Goal: Task Accomplishment & Management: Manage account settings

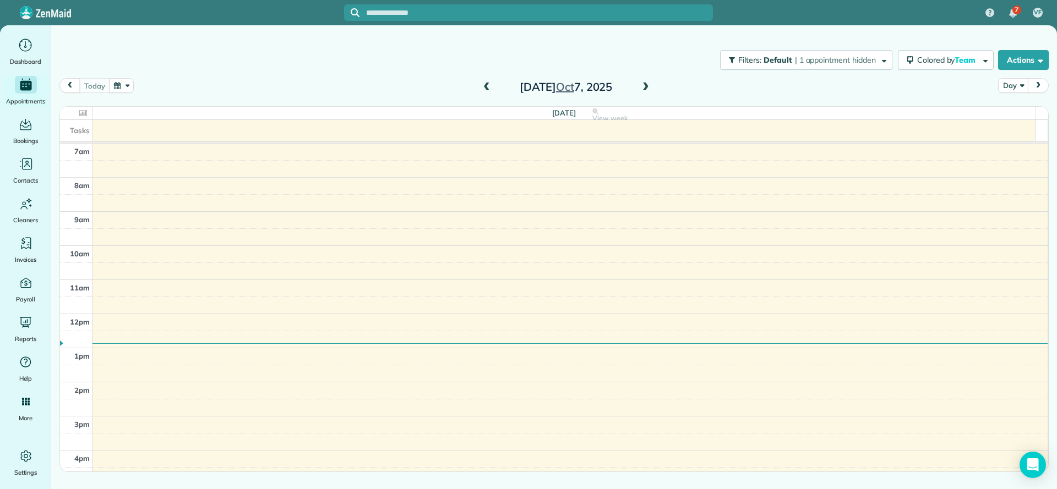
click at [486, 85] on span at bounding box center [487, 88] width 12 height 10
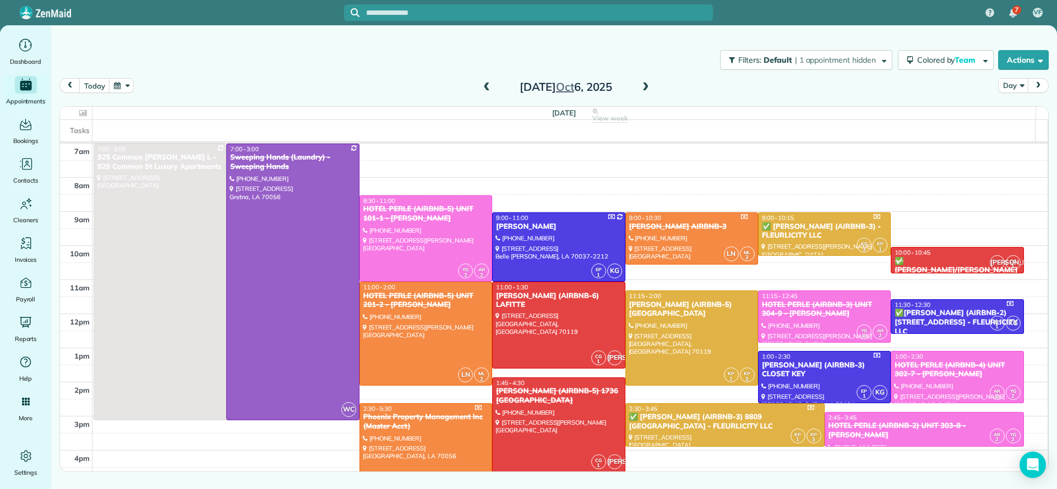
click at [651, 88] on span at bounding box center [646, 88] width 12 height 10
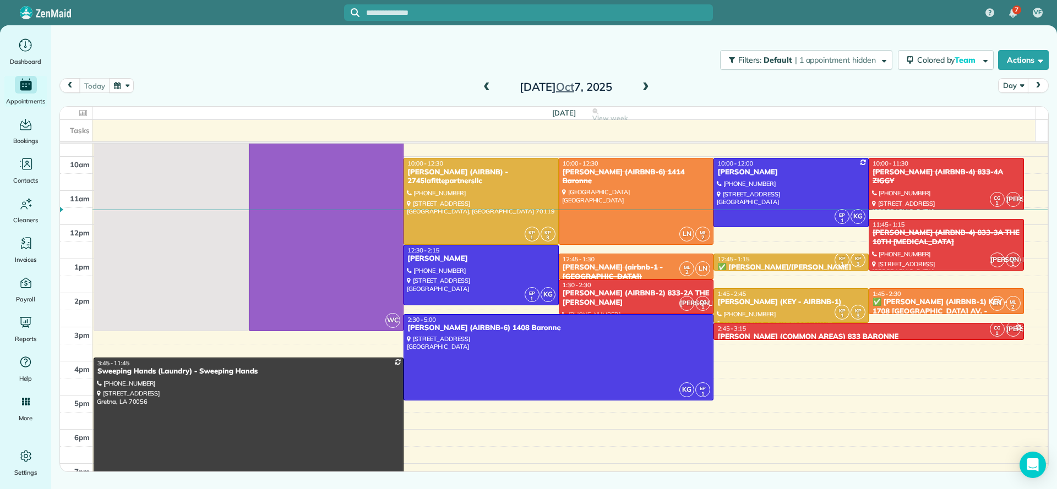
scroll to position [83, 0]
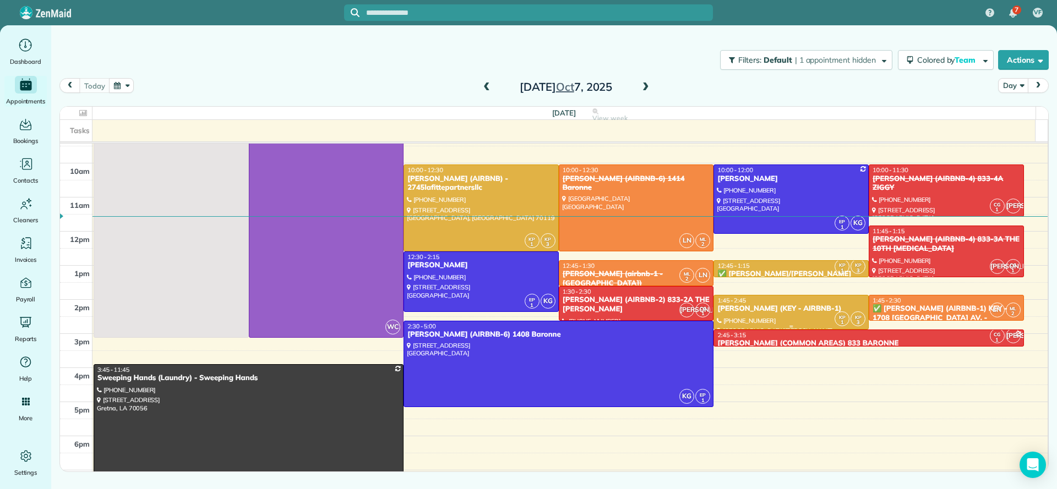
click at [763, 309] on div "[PERSON_NAME] (KEY - AIRBNB-1)" at bounding box center [791, 308] width 149 height 9
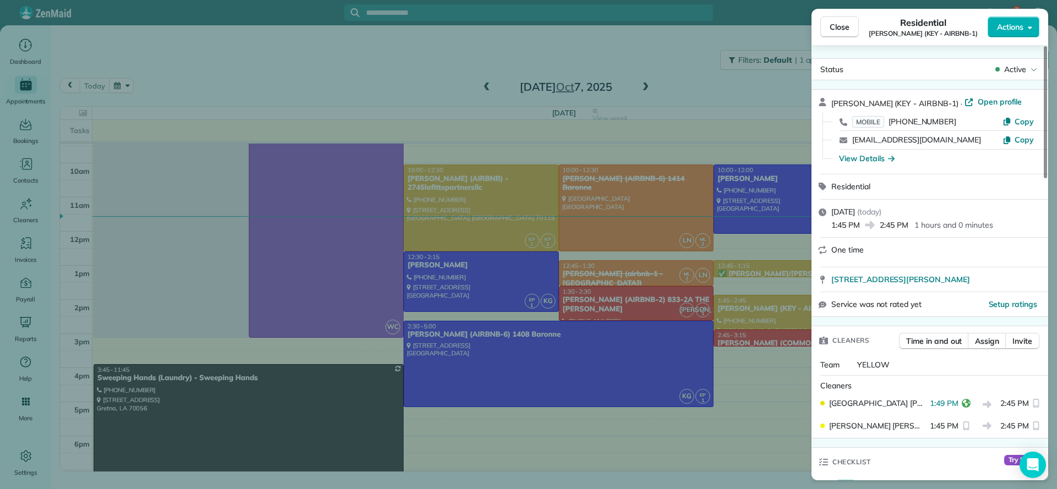
click at [748, 368] on div "Close Residential [PERSON_NAME] (KEY - AIRBNB-1) Actions Status Active [PERSON_…" at bounding box center [528, 244] width 1057 height 489
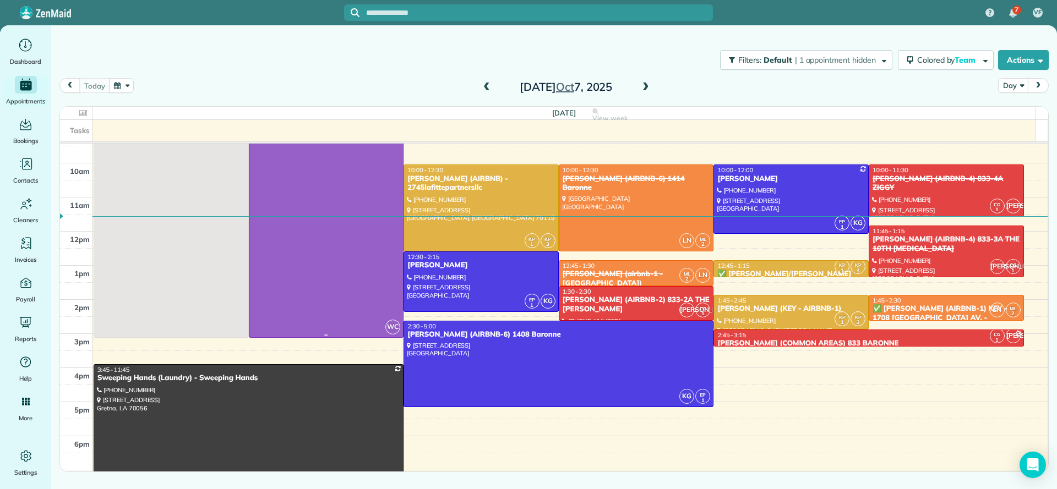
click at [317, 292] on div at bounding box center [326, 200] width 154 height 276
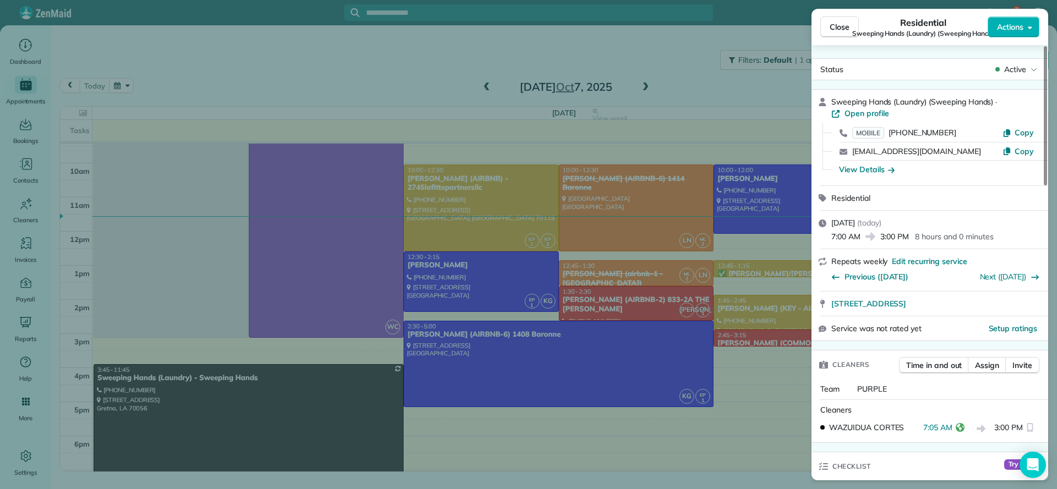
click at [628, 437] on div "Close Residential Sweeping Hands (Laundry) (Sweeping Hands) Actions Status Acti…" at bounding box center [528, 244] width 1057 height 489
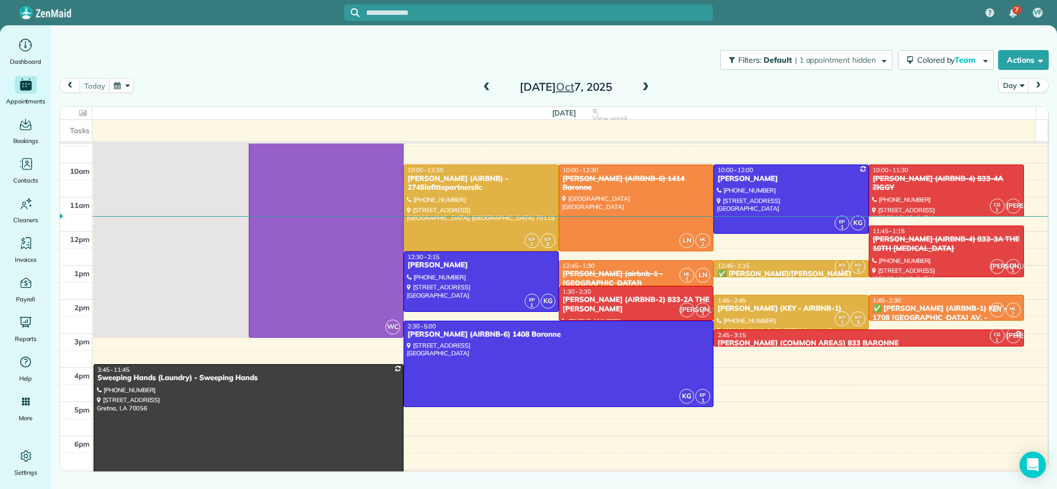
click at [912, 308] on div "✅ [PERSON_NAME] (AIRBNB-1) KEY - 1708 [GEOGRAPHIC_DATA] AV. - FLEURLICITY LLC" at bounding box center [946, 318] width 149 height 28
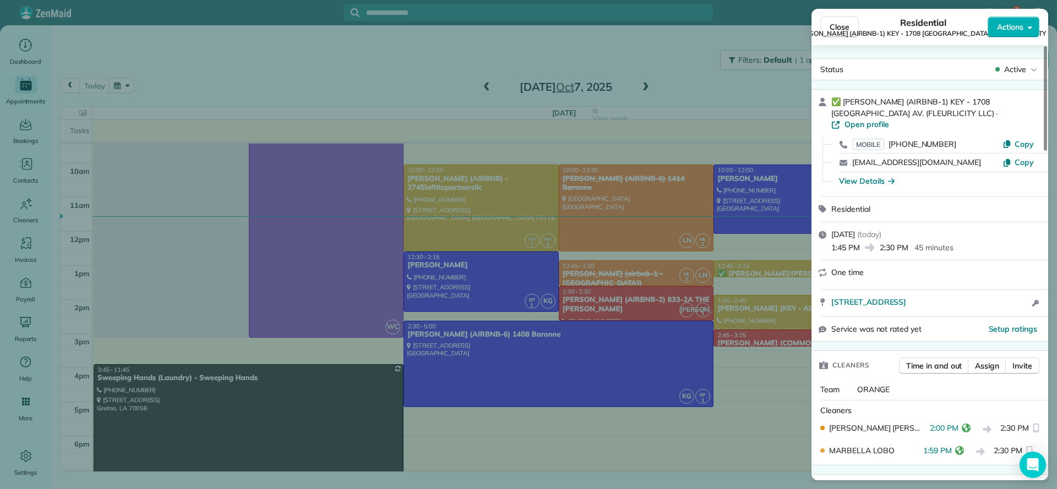
click at [780, 394] on div "Close Residential ✅ [PERSON_NAME] (AIRBNB-1) KEY - [STREET_ADDRESS] (FLEURLICIT…" at bounding box center [528, 244] width 1057 height 489
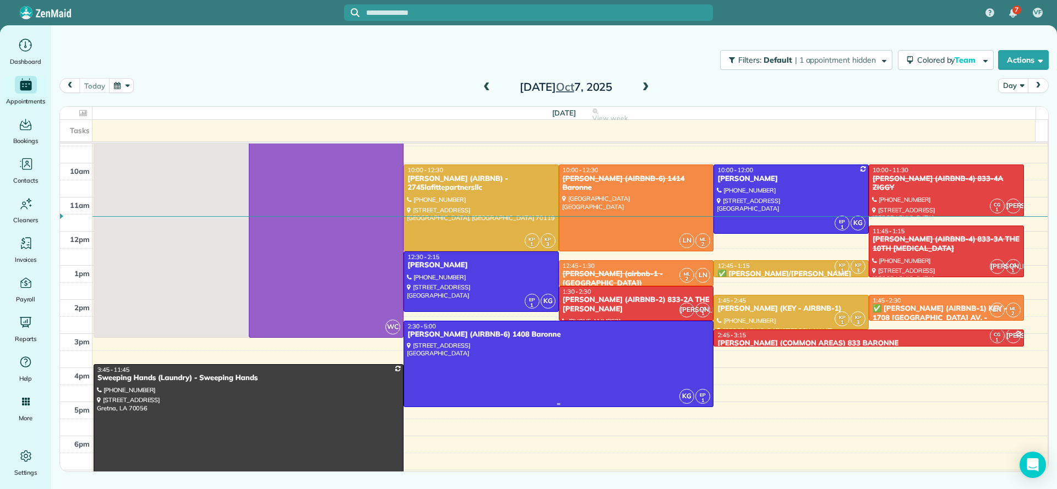
click at [575, 355] on div at bounding box center [558, 364] width 309 height 86
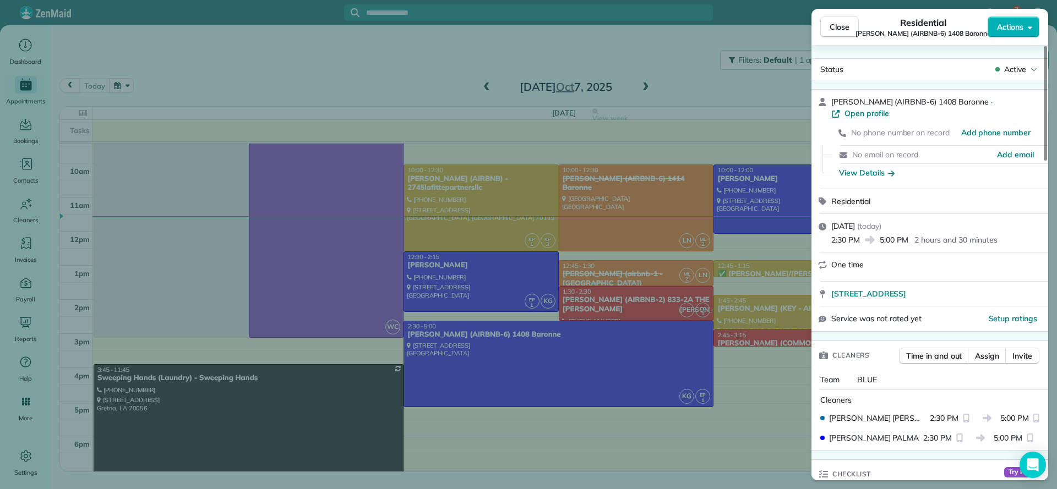
click at [752, 380] on div "Close Residential [PERSON_NAME] (AIRBNB-6) 1408 Baronne Actions Status Active […" at bounding box center [528, 244] width 1057 height 489
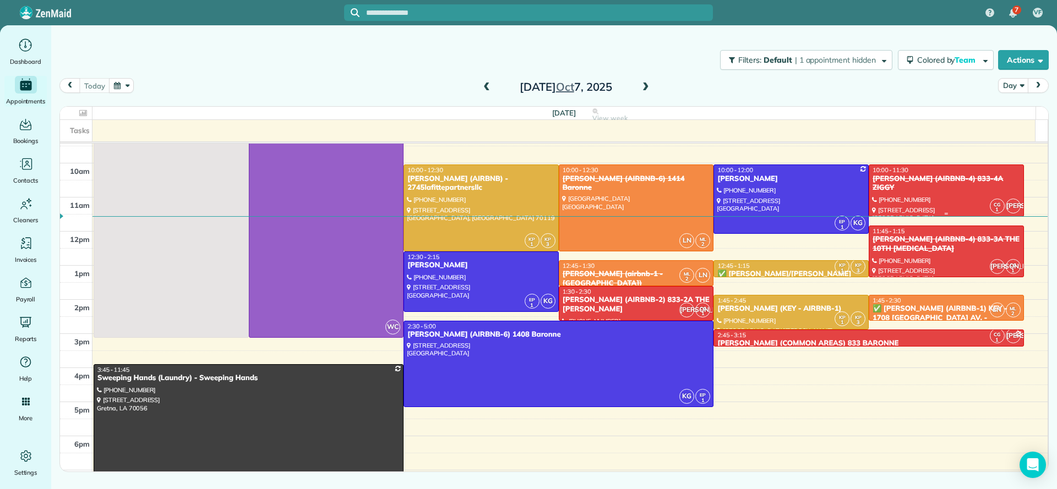
click at [920, 198] on div at bounding box center [946, 190] width 154 height 51
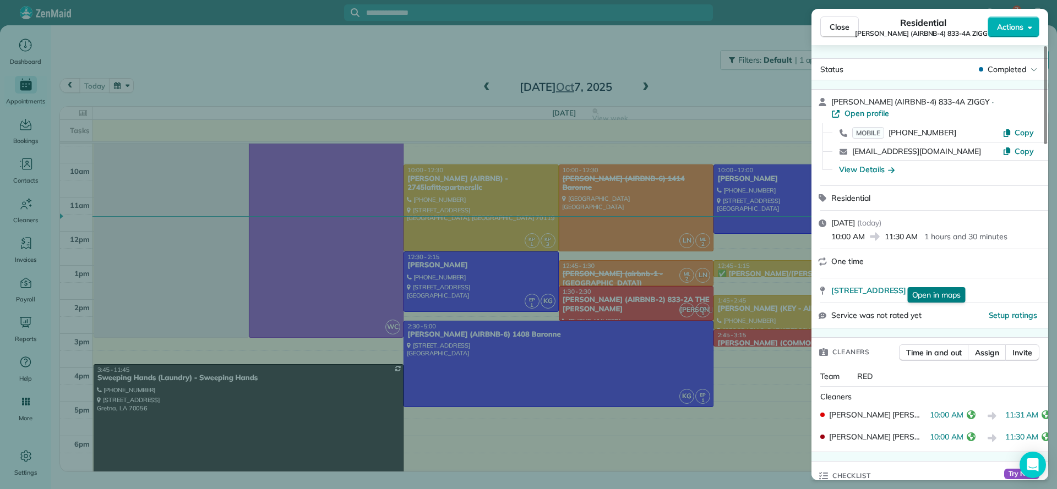
click at [788, 382] on div "Close Residential [PERSON_NAME] (AIRBNB-4) 833-4A ZIGGY Actions Status Complete…" at bounding box center [528, 244] width 1057 height 489
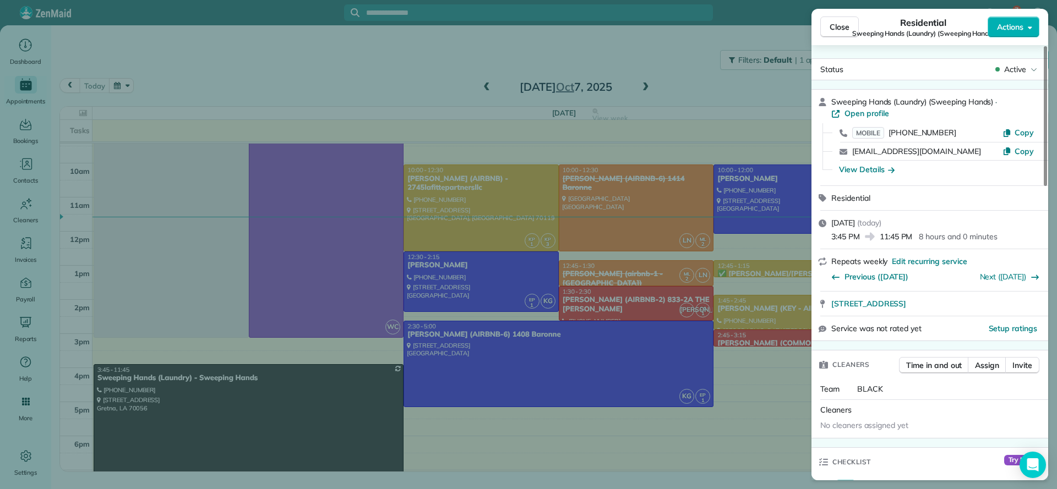
click at [790, 388] on div "Close Residential Sweeping Hands (Laundry) (Sweeping Hands) Actions Status Acti…" at bounding box center [528, 244] width 1057 height 489
